Goal: Navigation & Orientation: Understand site structure

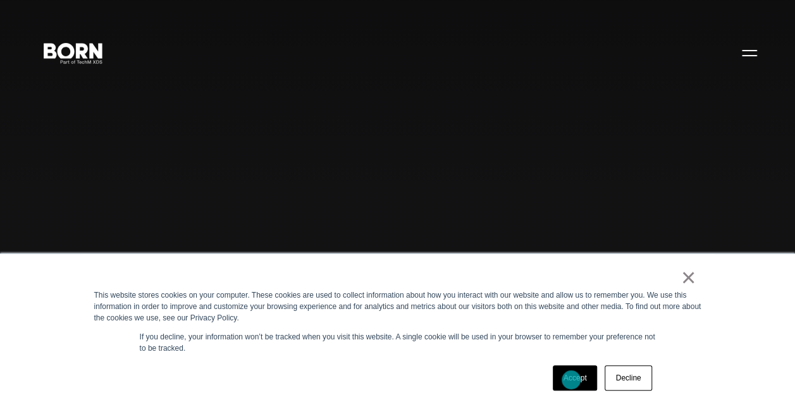
click at [571, 380] on link "Accept" at bounding box center [575, 378] width 45 height 25
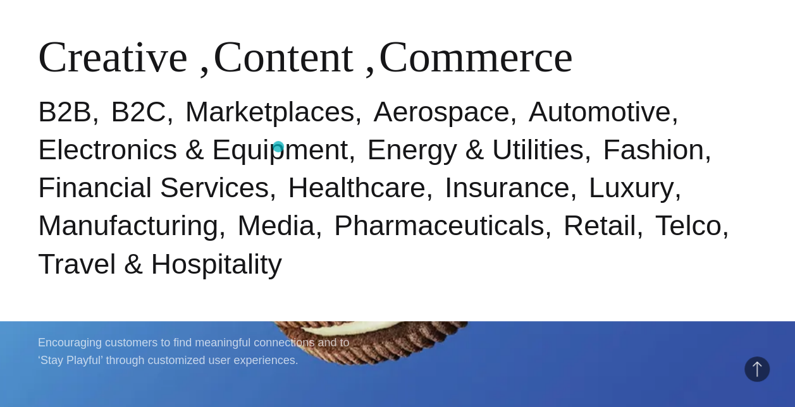
scroll to position [494, 0]
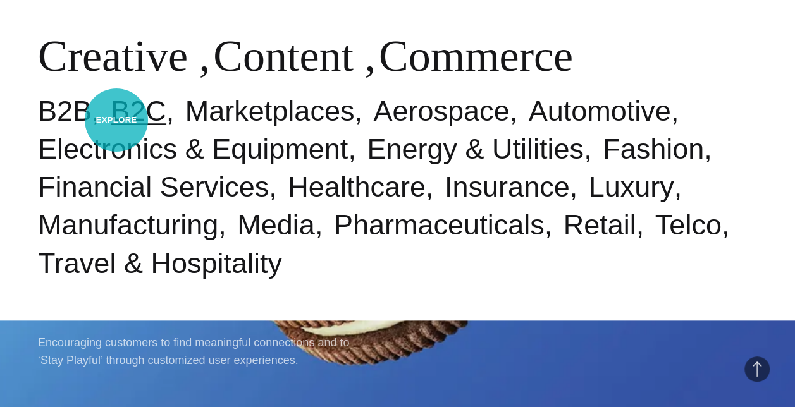
click at [116, 120] on link "B2C" at bounding box center [139, 111] width 56 height 32
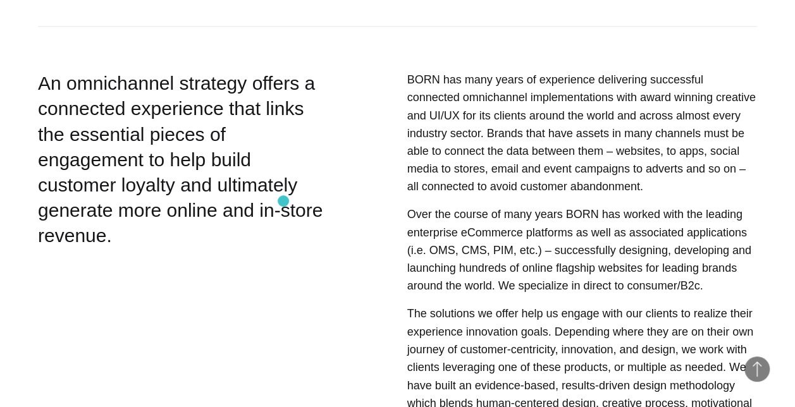
scroll to position [580, 0]
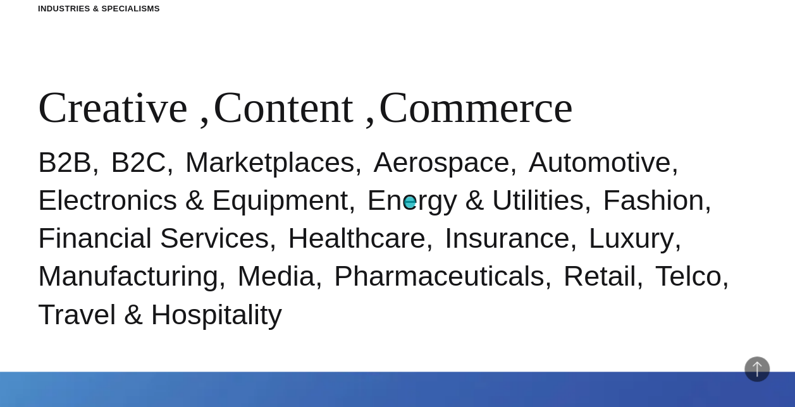
scroll to position [449, 0]
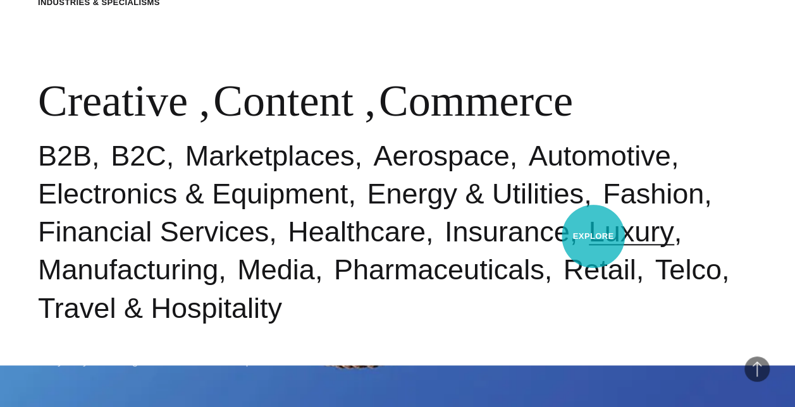
click at [593, 237] on link "Luxury" at bounding box center [631, 232] width 85 height 32
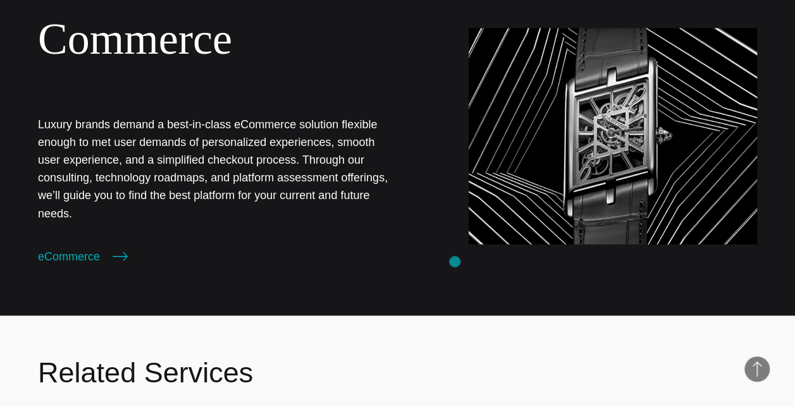
scroll to position [1358, 0]
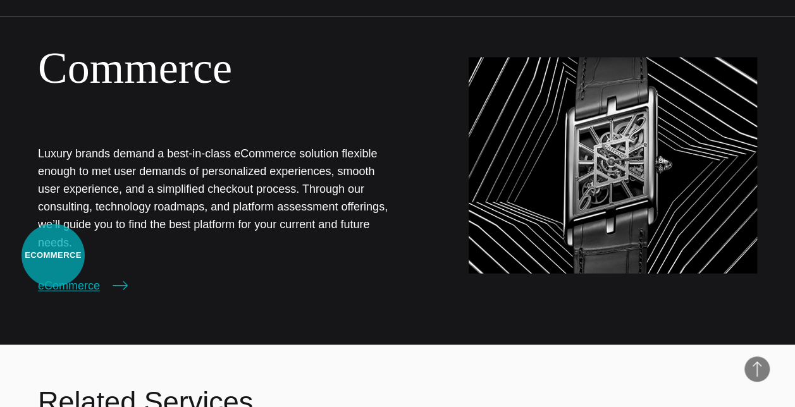
click at [53, 277] on link "eCommerce" at bounding box center [83, 286] width 90 height 18
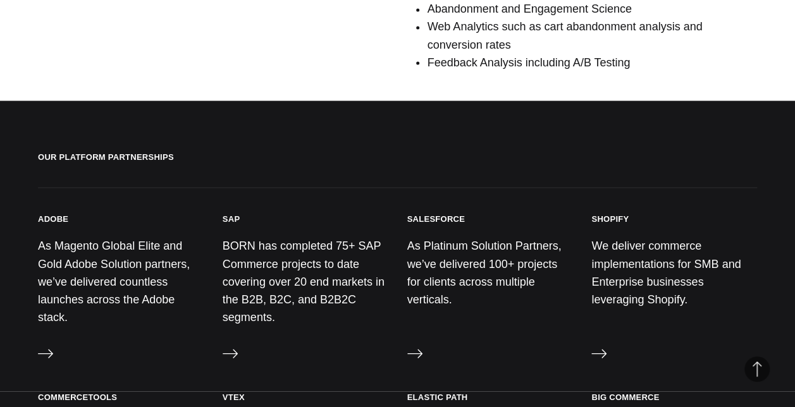
scroll to position [1154, 0]
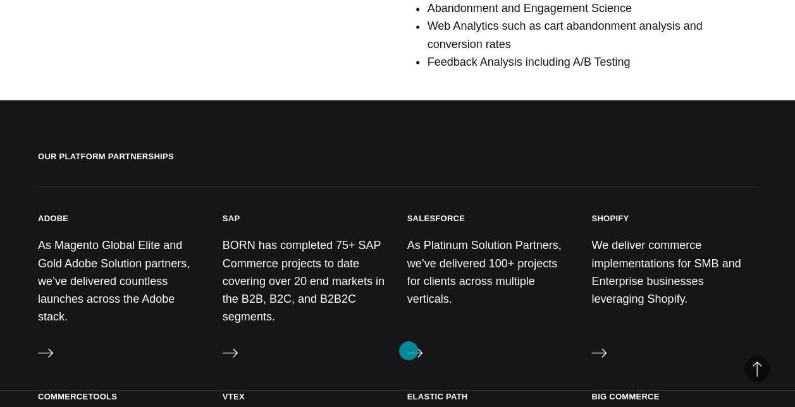
click at [409, 351] on icon at bounding box center [414, 352] width 15 height 15
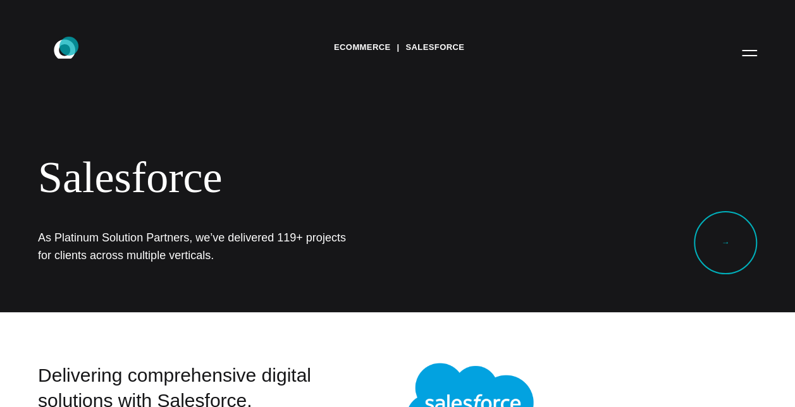
click at [69, 46] on icon at bounding box center [65, 48] width 22 height 19
